Goal: Check status: Check status

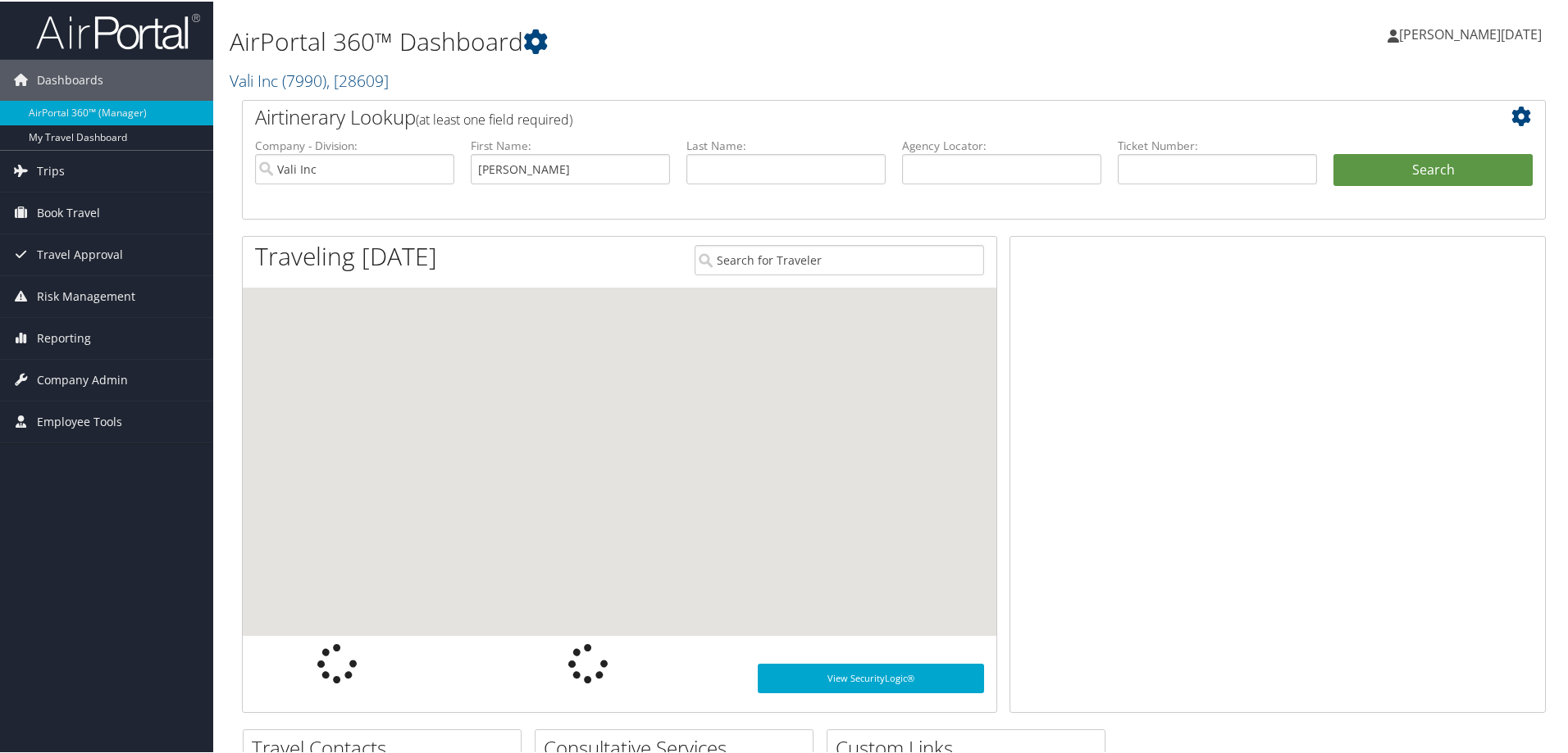
type input "taylor"
click at [1333, 153] on button "Search" at bounding box center [1433, 169] width 200 height 33
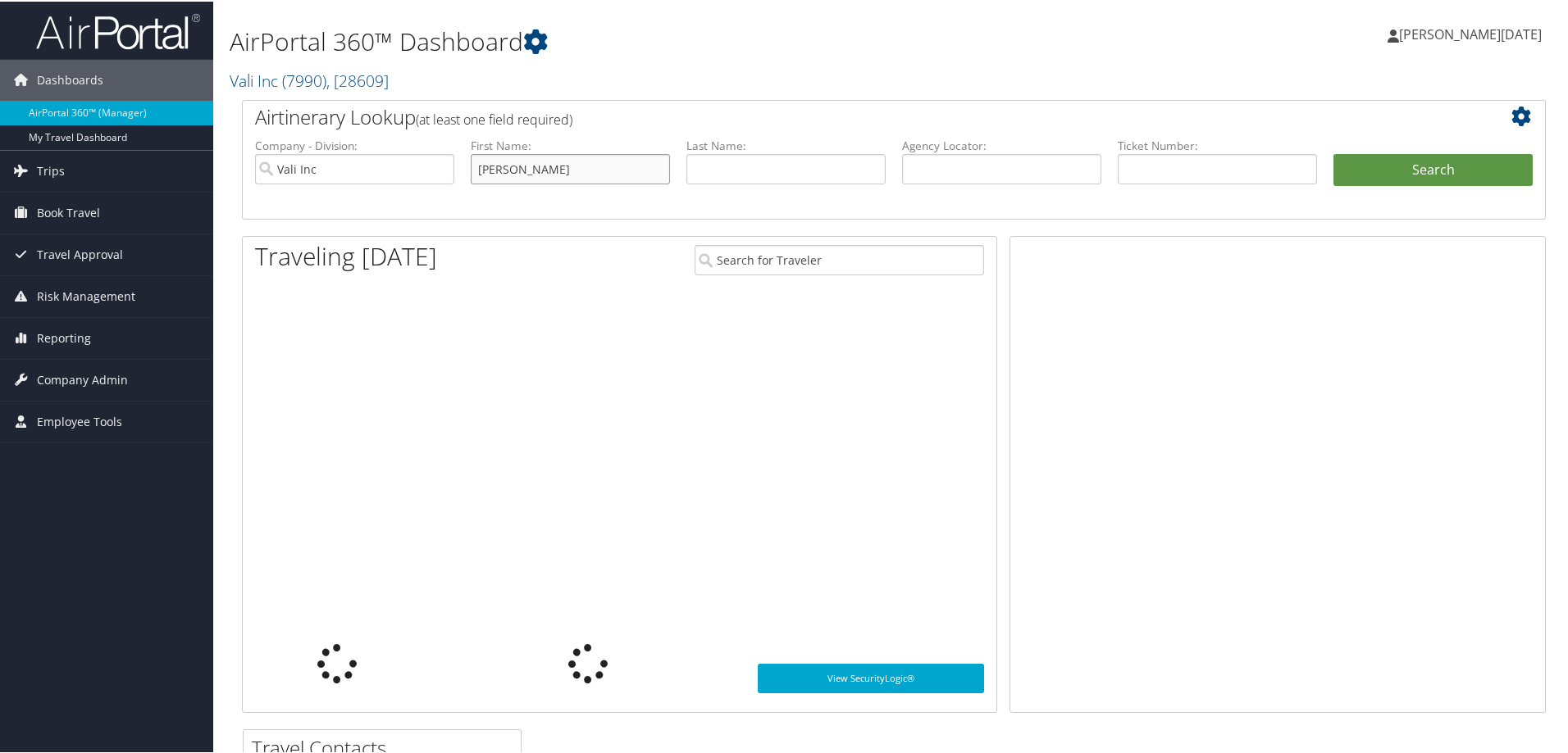
click at [512, 165] on input "taylor" at bounding box center [570, 167] width 200 height 30
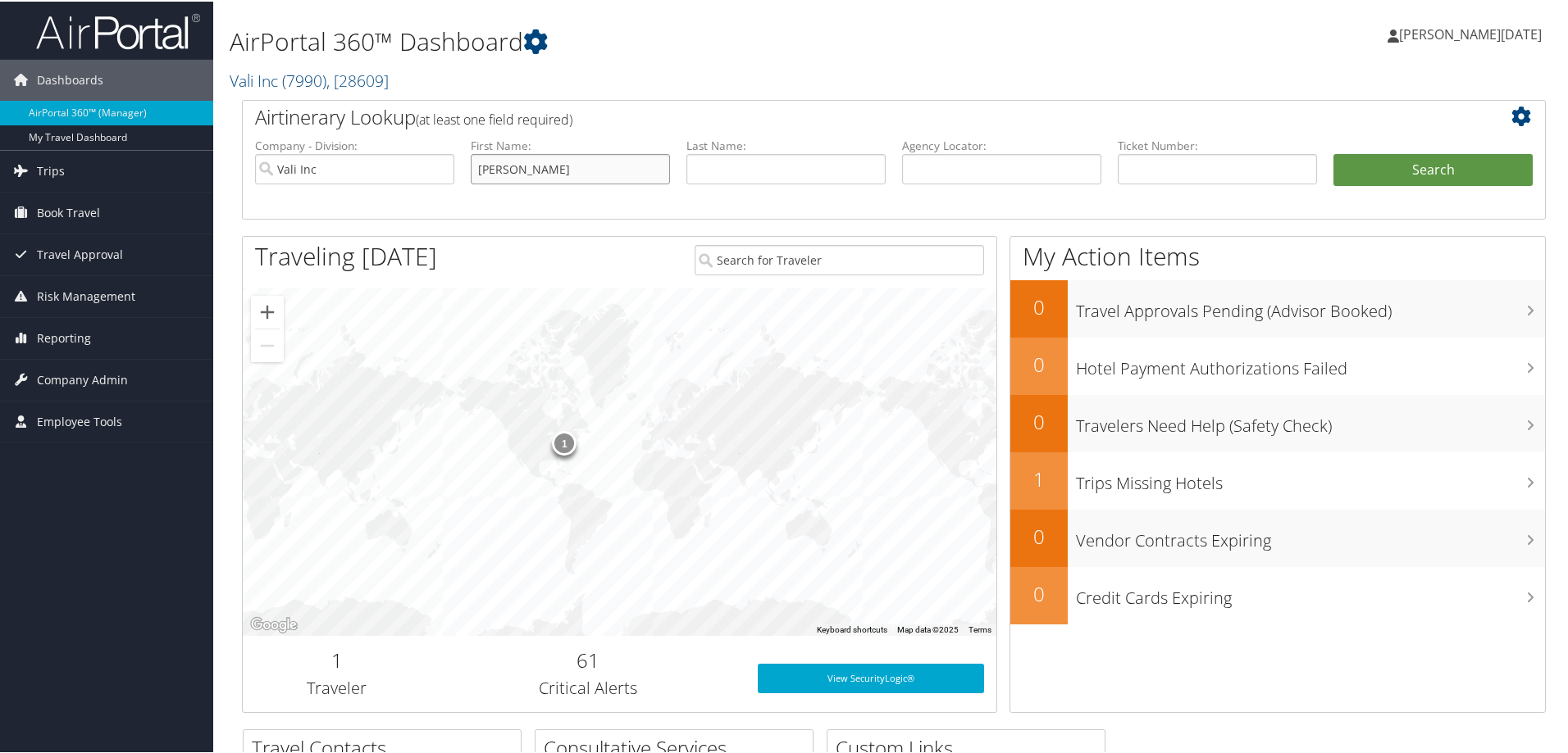
drag, startPoint x: 518, startPoint y: 166, endPoint x: 458, endPoint y: 166, distance: 60.0
click at [458, 166] on ul "Company - Division: Vali Inc First Name: taylor Last Name: Agency Locator: Depa…" at bounding box center [893, 177] width 1294 height 82
type input "drew"
type input "taylor"
click at [1333, 153] on button "Search" at bounding box center [1433, 169] width 200 height 33
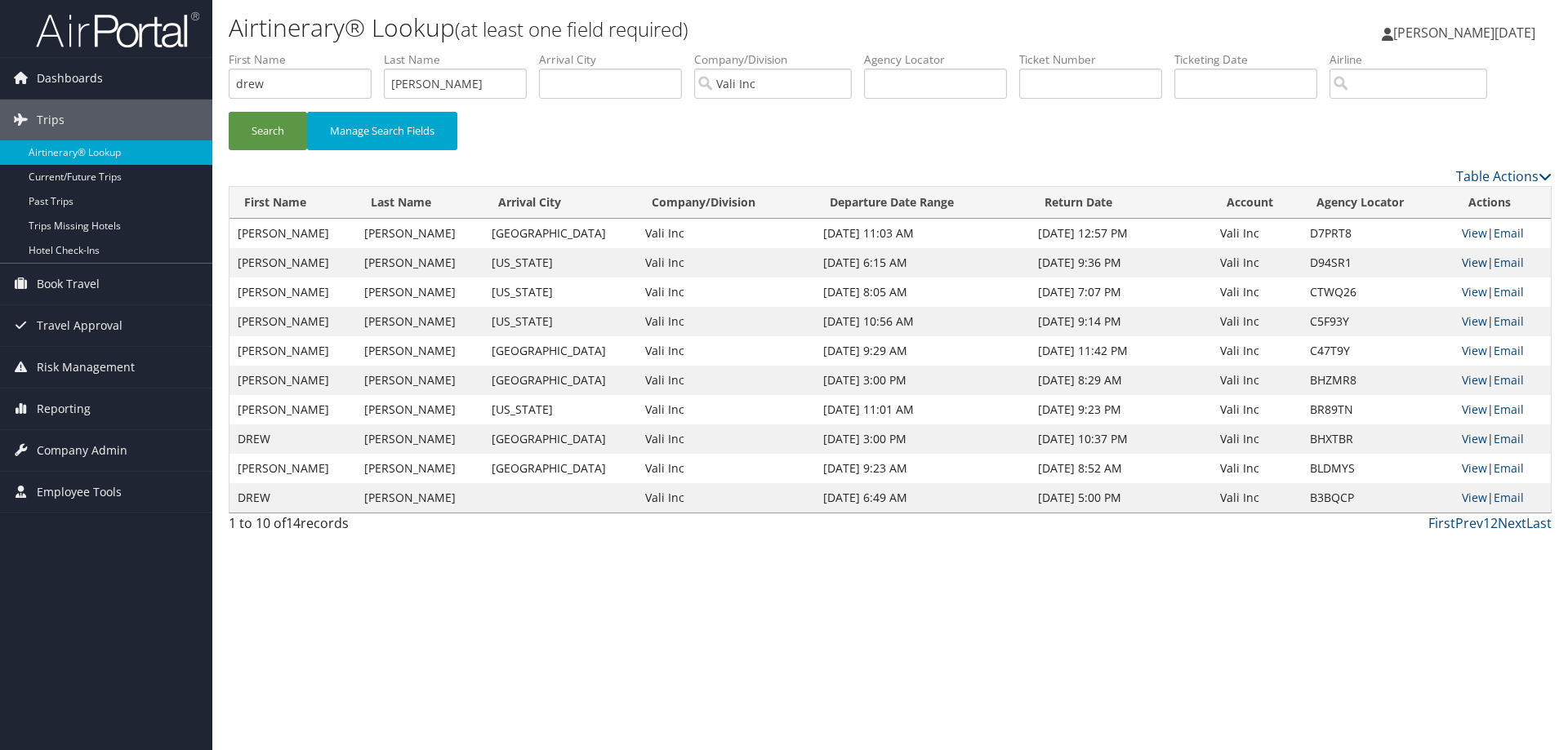
click at [1478, 260] on link "View" at bounding box center [1475, 263] width 25 height 16
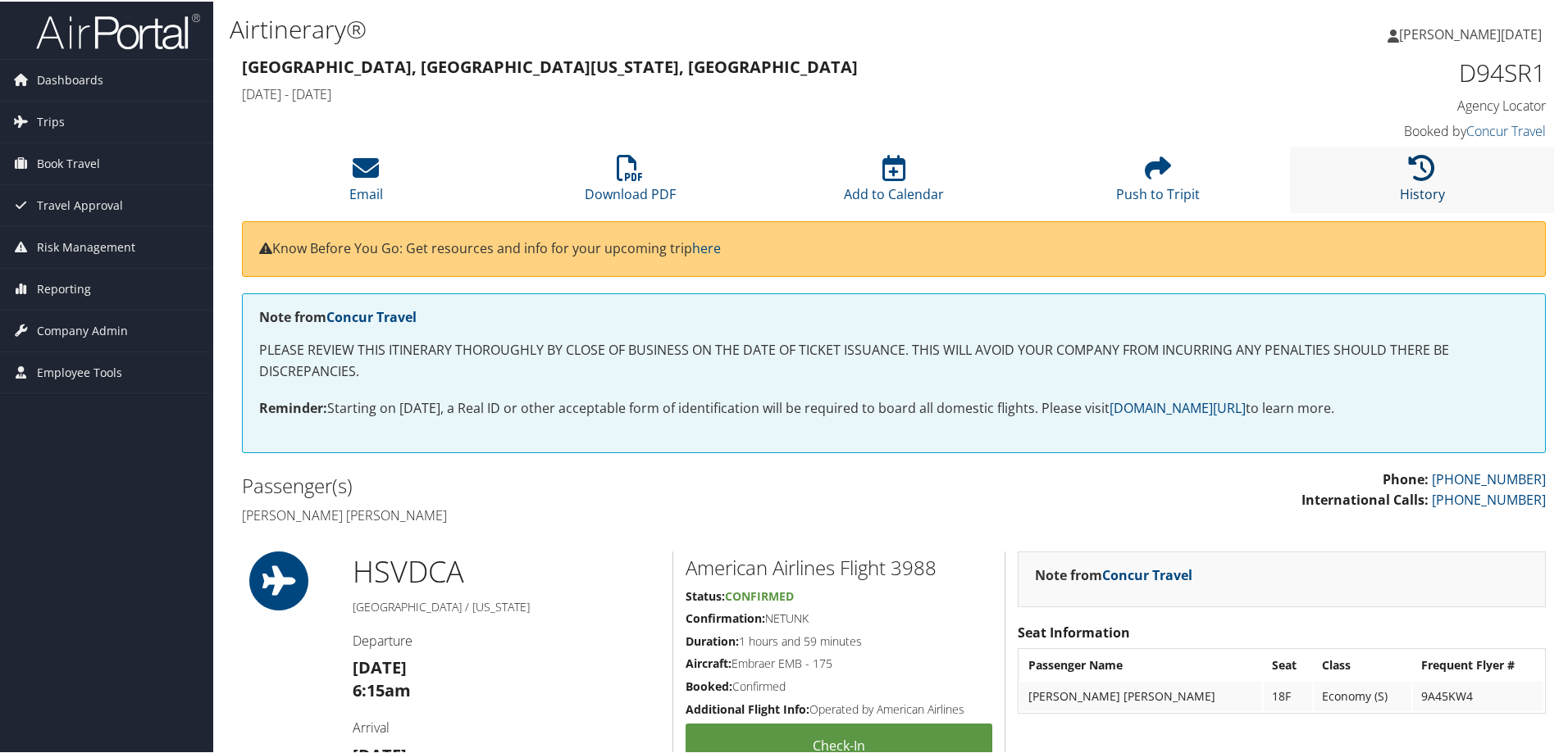
click at [1410, 192] on link "History" at bounding box center [1422, 182] width 45 height 39
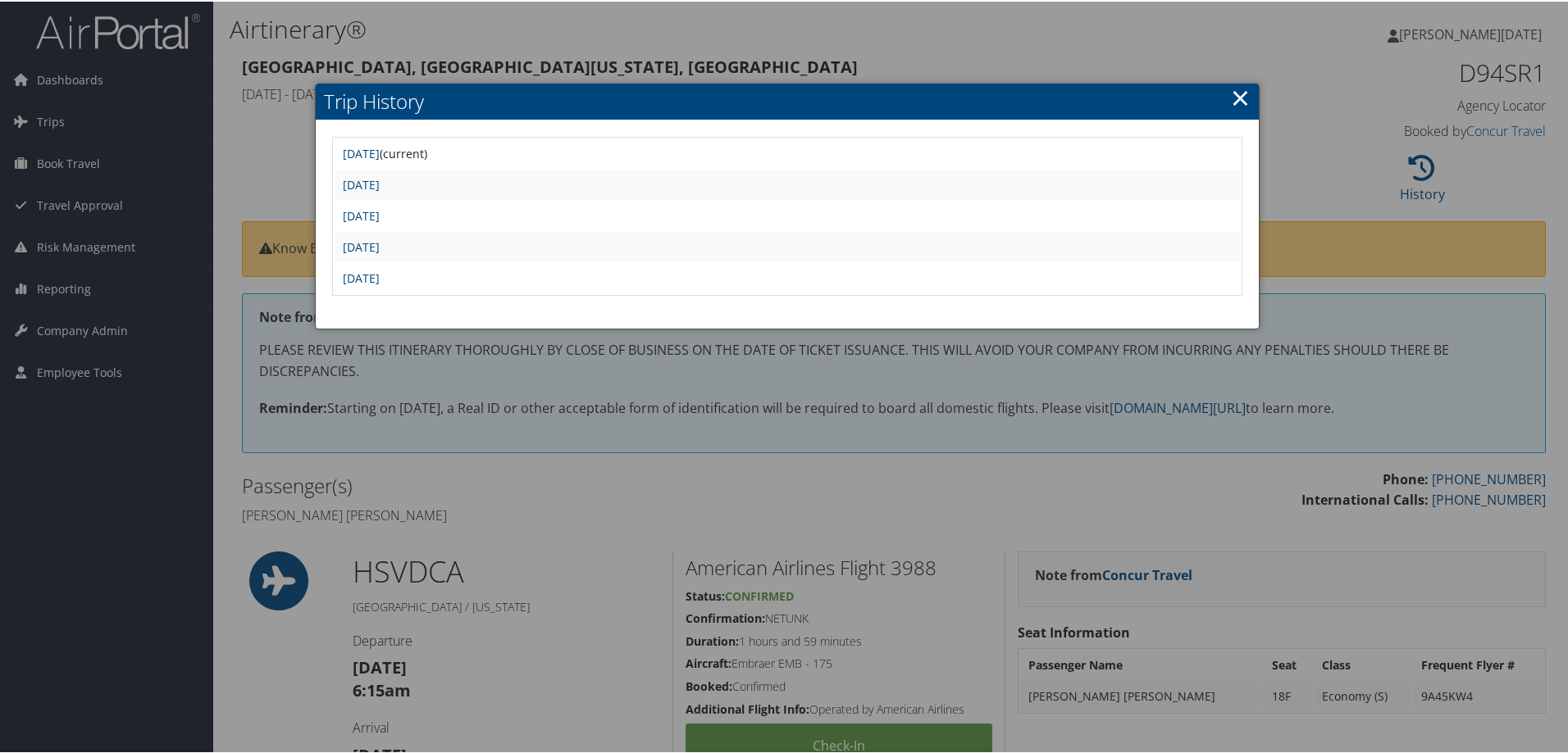
click at [1242, 96] on link "×" at bounding box center [1239, 96] width 19 height 33
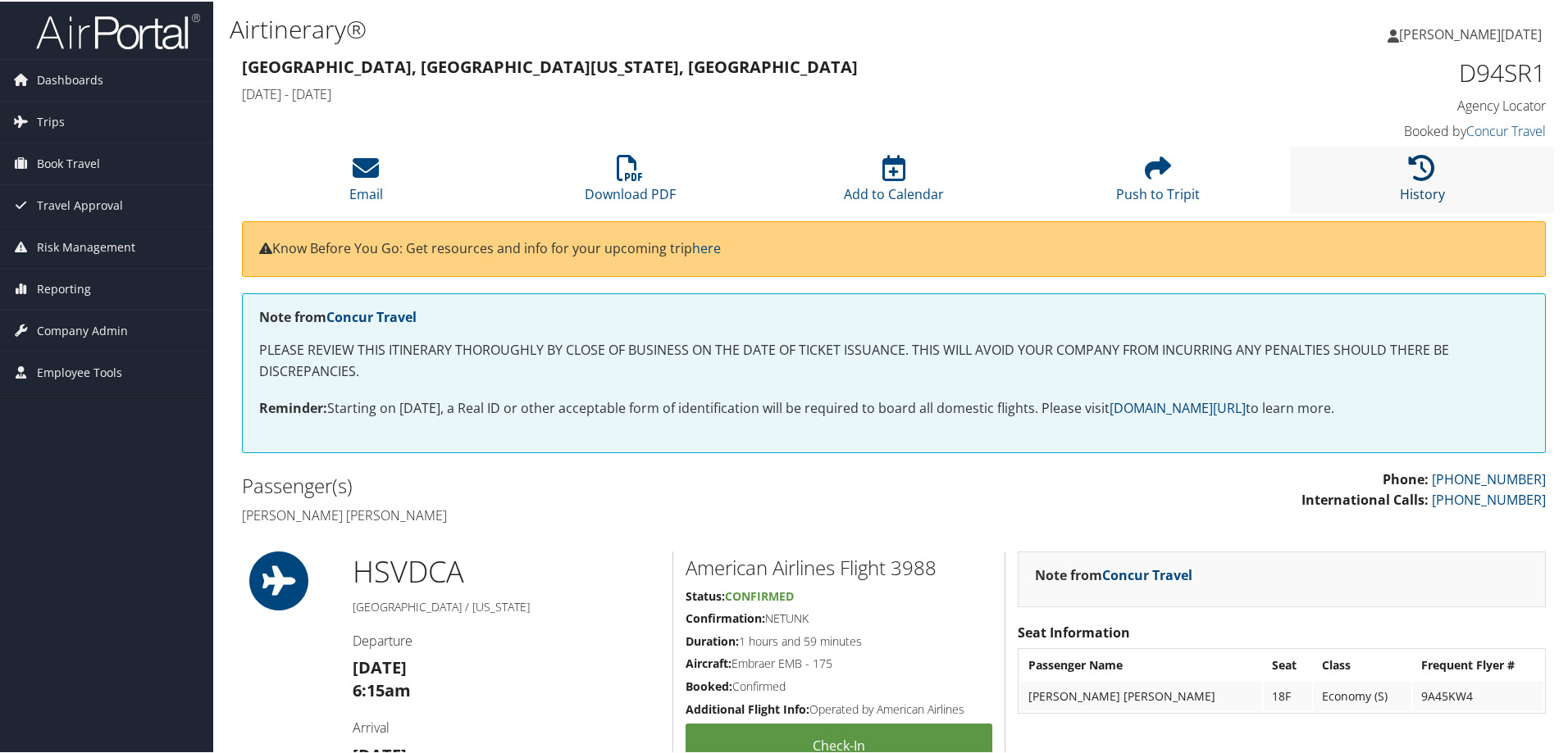
click at [1411, 172] on icon at bounding box center [1421, 166] width 26 height 26
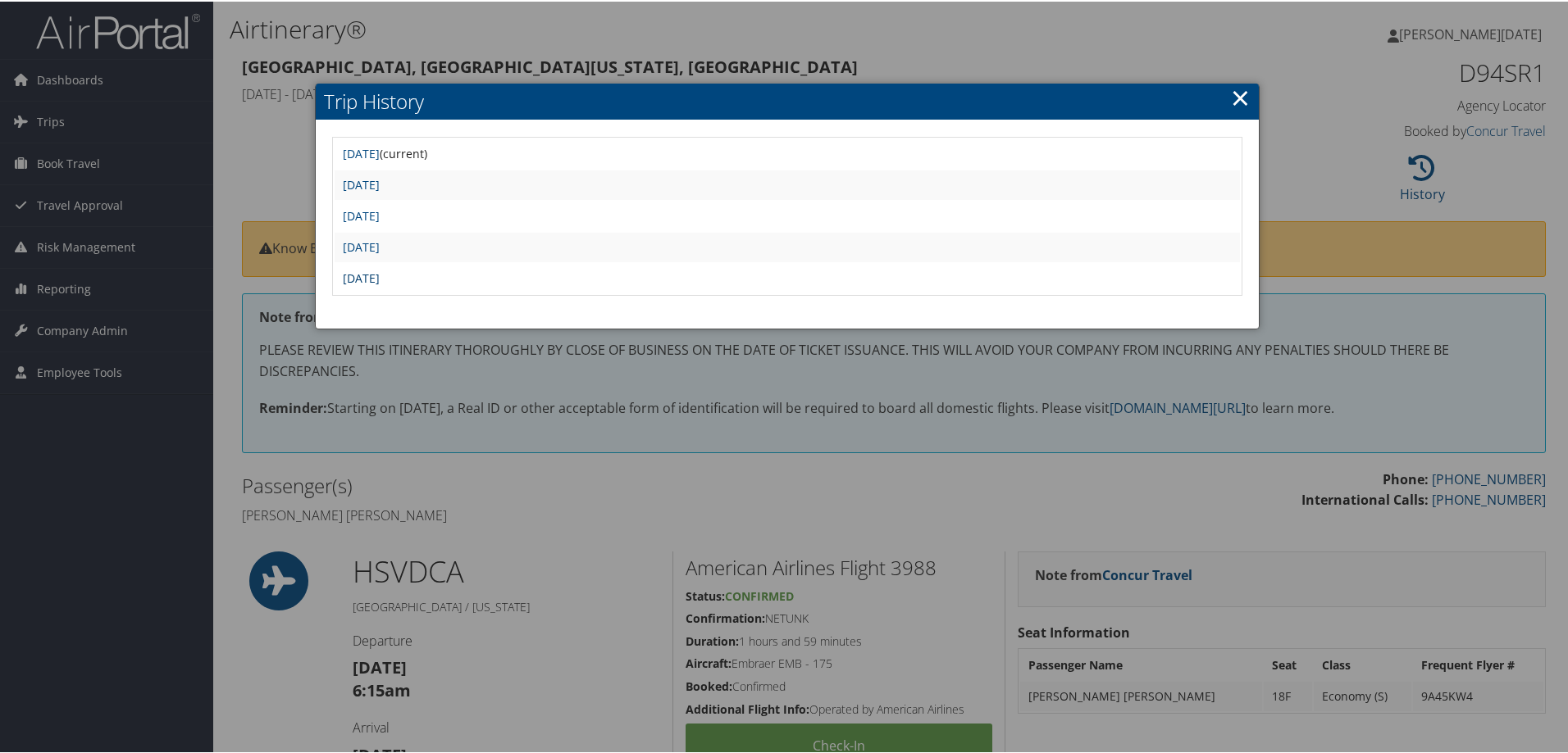
click at [380, 278] on link "[DATE]" at bounding box center [361, 277] width 37 height 16
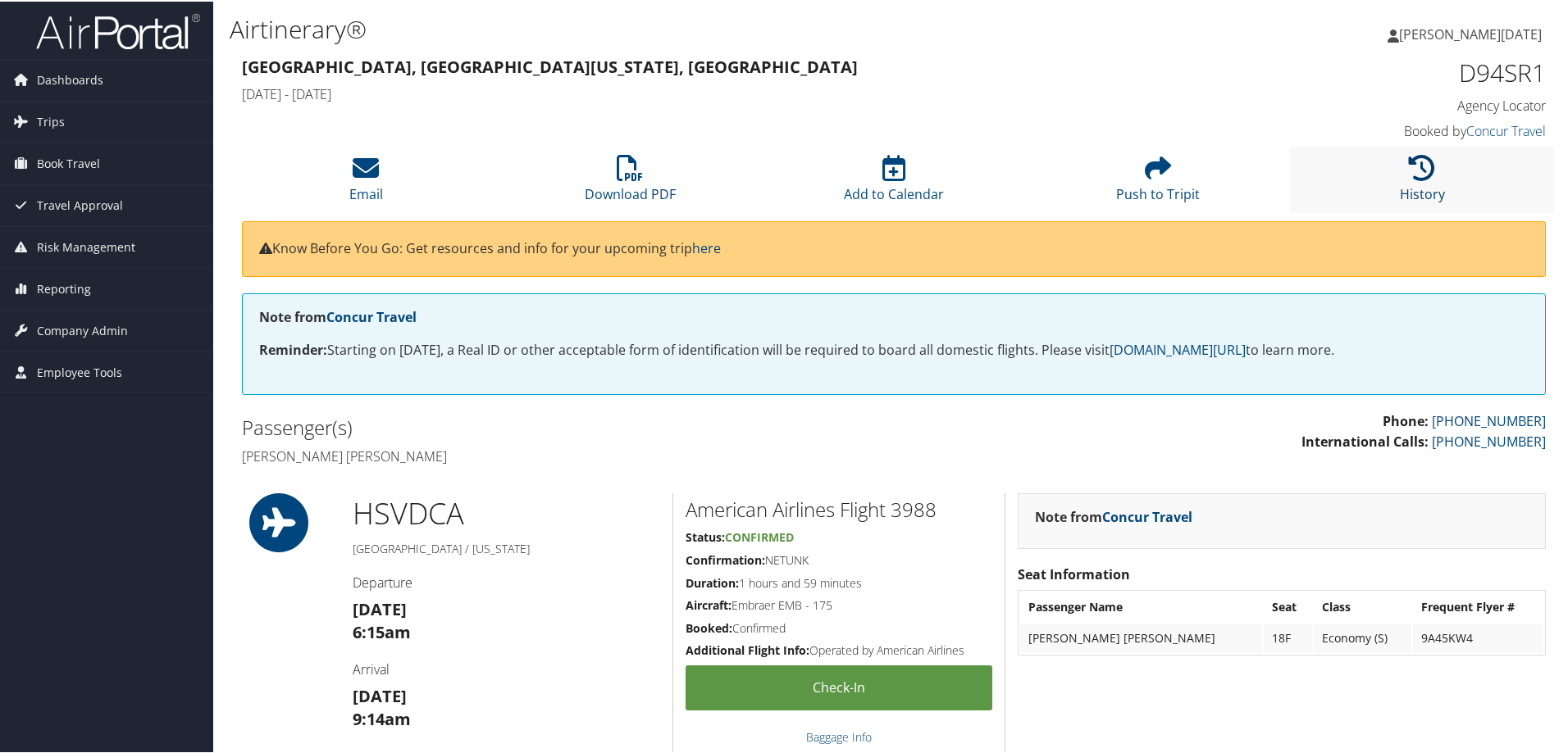
click at [1414, 171] on icon at bounding box center [1421, 166] width 26 height 26
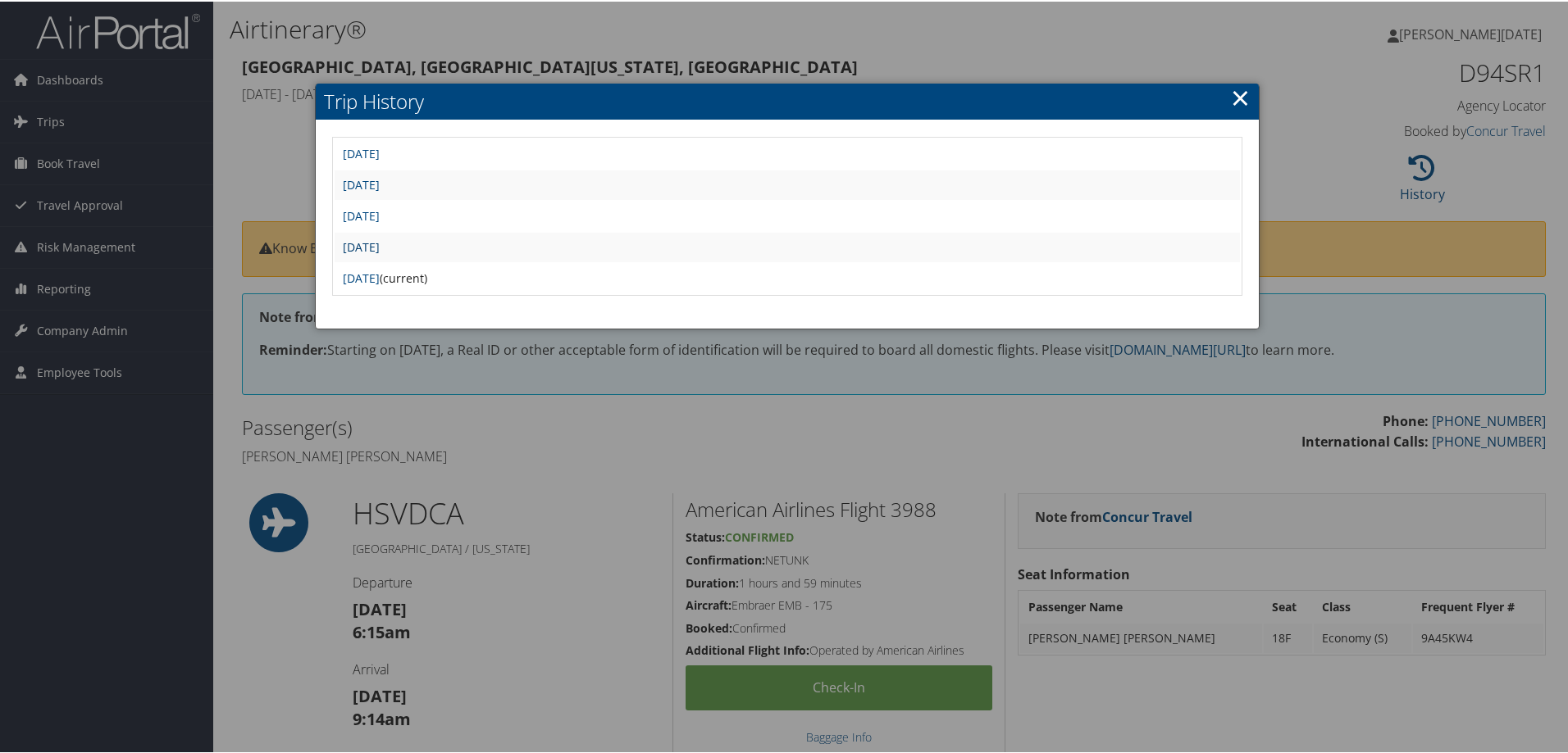
click at [380, 247] on link "[DATE]" at bounding box center [361, 245] width 37 height 16
